Goal: Task Accomplishment & Management: Manage account settings

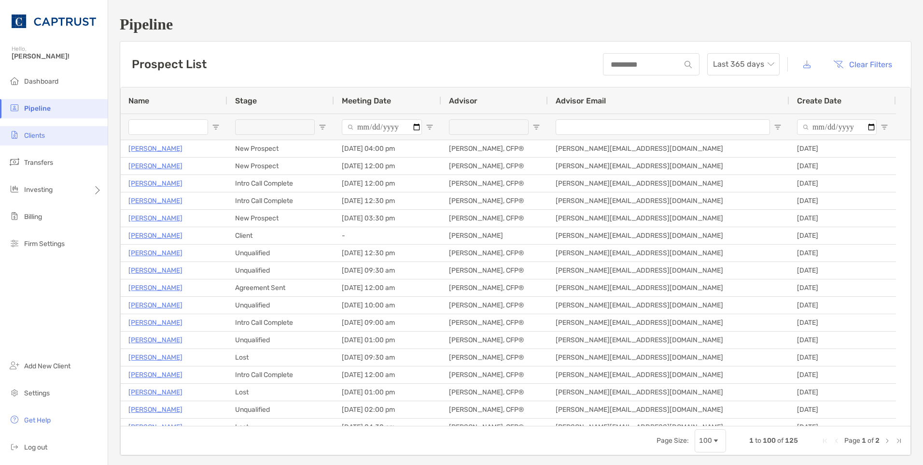
click at [46, 130] on li "Clients" at bounding box center [54, 135] width 108 height 19
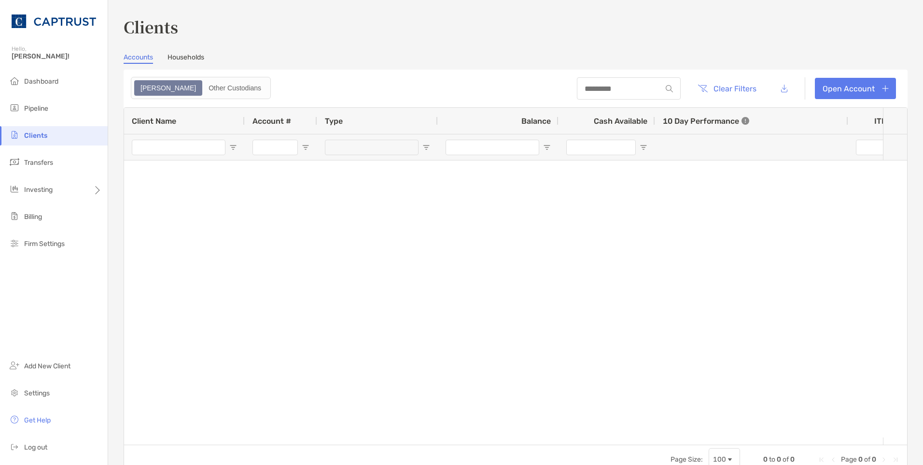
click at [189, 59] on link "Households" at bounding box center [186, 58] width 37 height 11
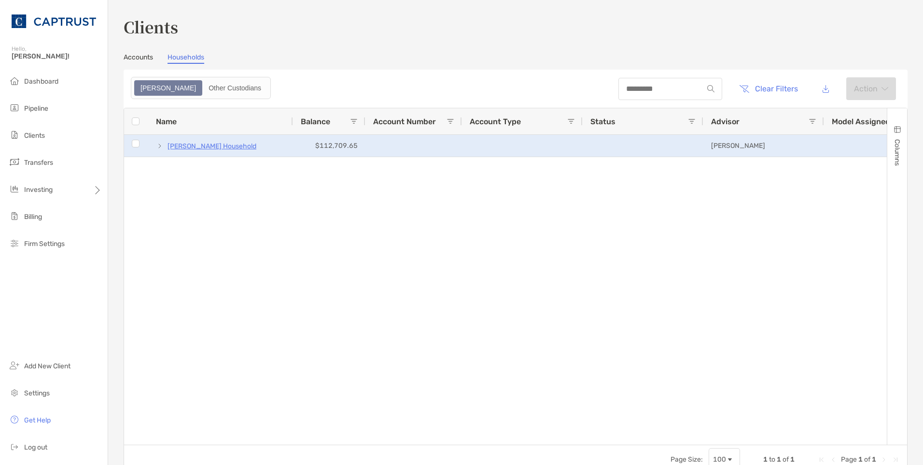
click at [186, 148] on p "[PERSON_NAME] Household" at bounding box center [212, 146] width 89 height 12
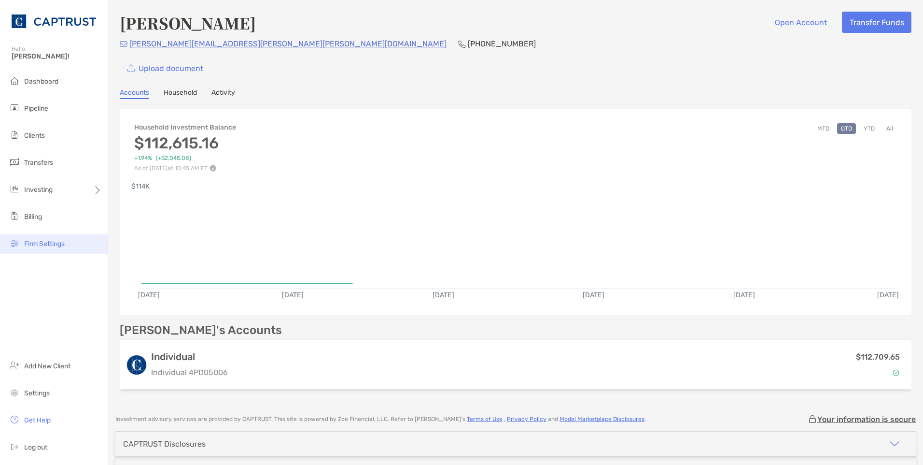
click at [51, 241] on span "Firm Settings" at bounding box center [44, 244] width 41 height 8
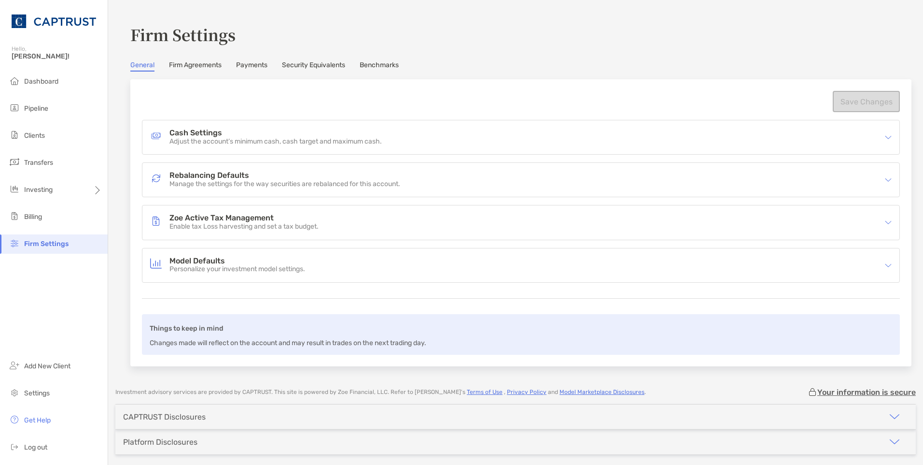
click at [222, 178] on h4 "Rebalancing Defaults" at bounding box center [284, 175] width 231 height 8
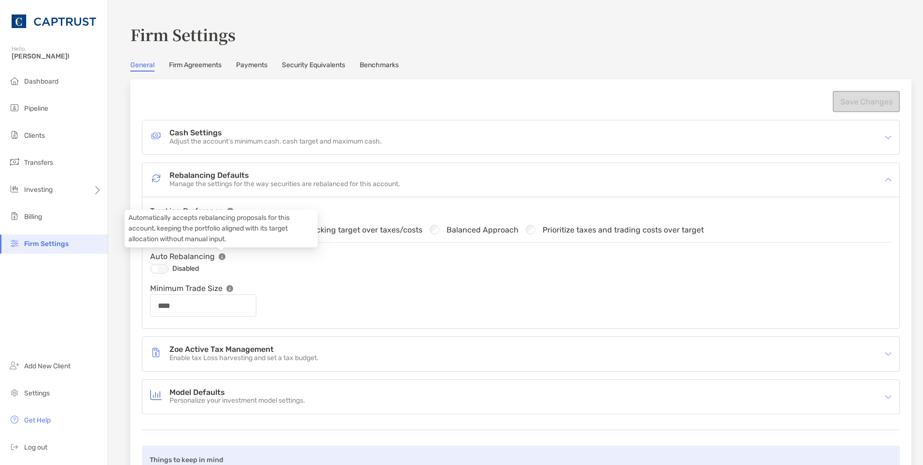
click at [220, 256] on img at bounding box center [222, 256] width 7 height 7
click at [161, 266] on div at bounding box center [159, 269] width 18 height 10
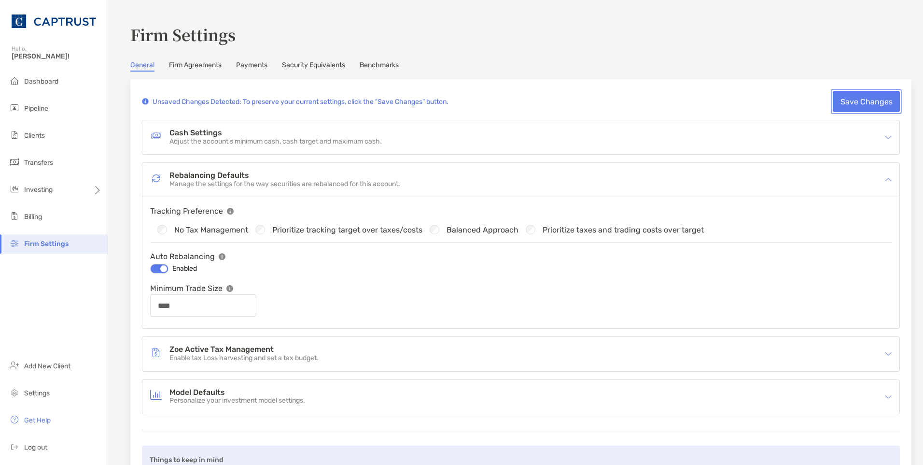
click at [841, 103] on button "Save Changes" at bounding box center [866, 101] width 67 height 21
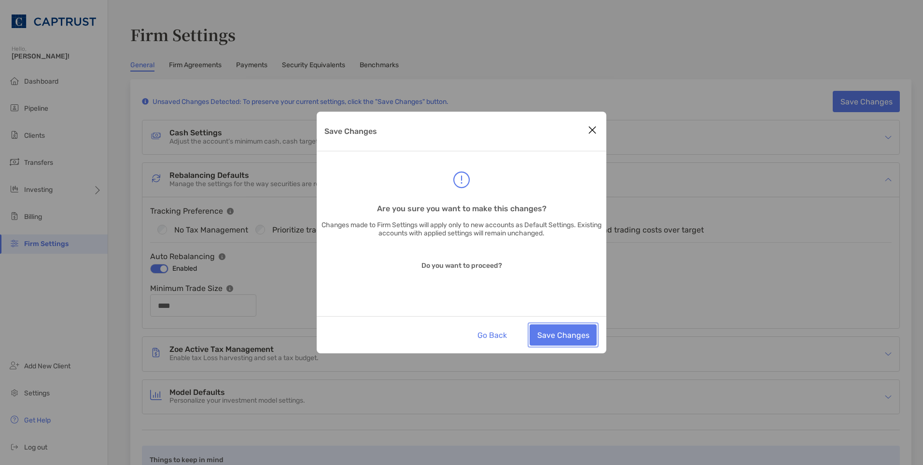
click at [553, 331] on button "Save Changes" at bounding box center [563, 334] width 67 height 21
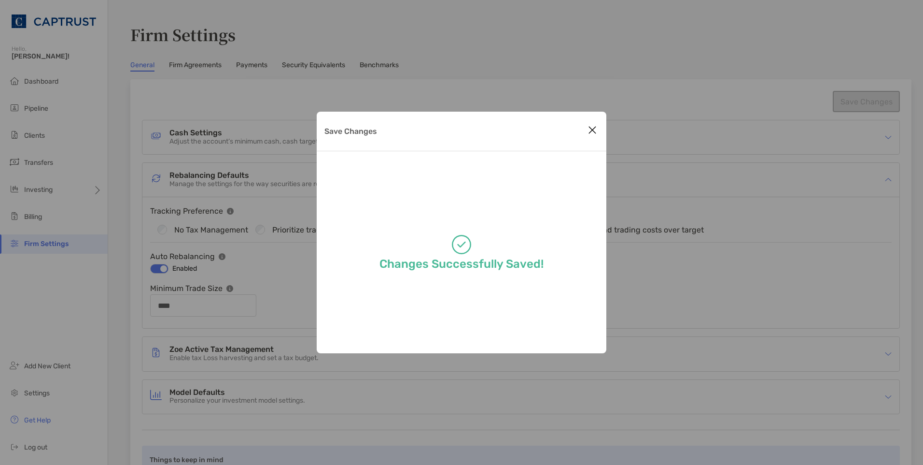
click at [595, 132] on icon "Close modal" at bounding box center [592, 130] width 9 height 12
type input "****"
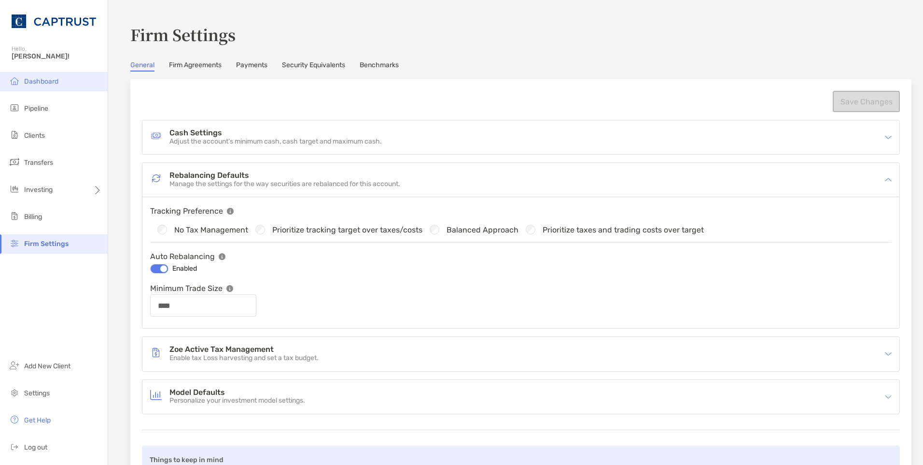
click at [37, 84] on span "Dashboard" at bounding box center [41, 81] width 34 height 8
